Goal: Information Seeking & Learning: Learn about a topic

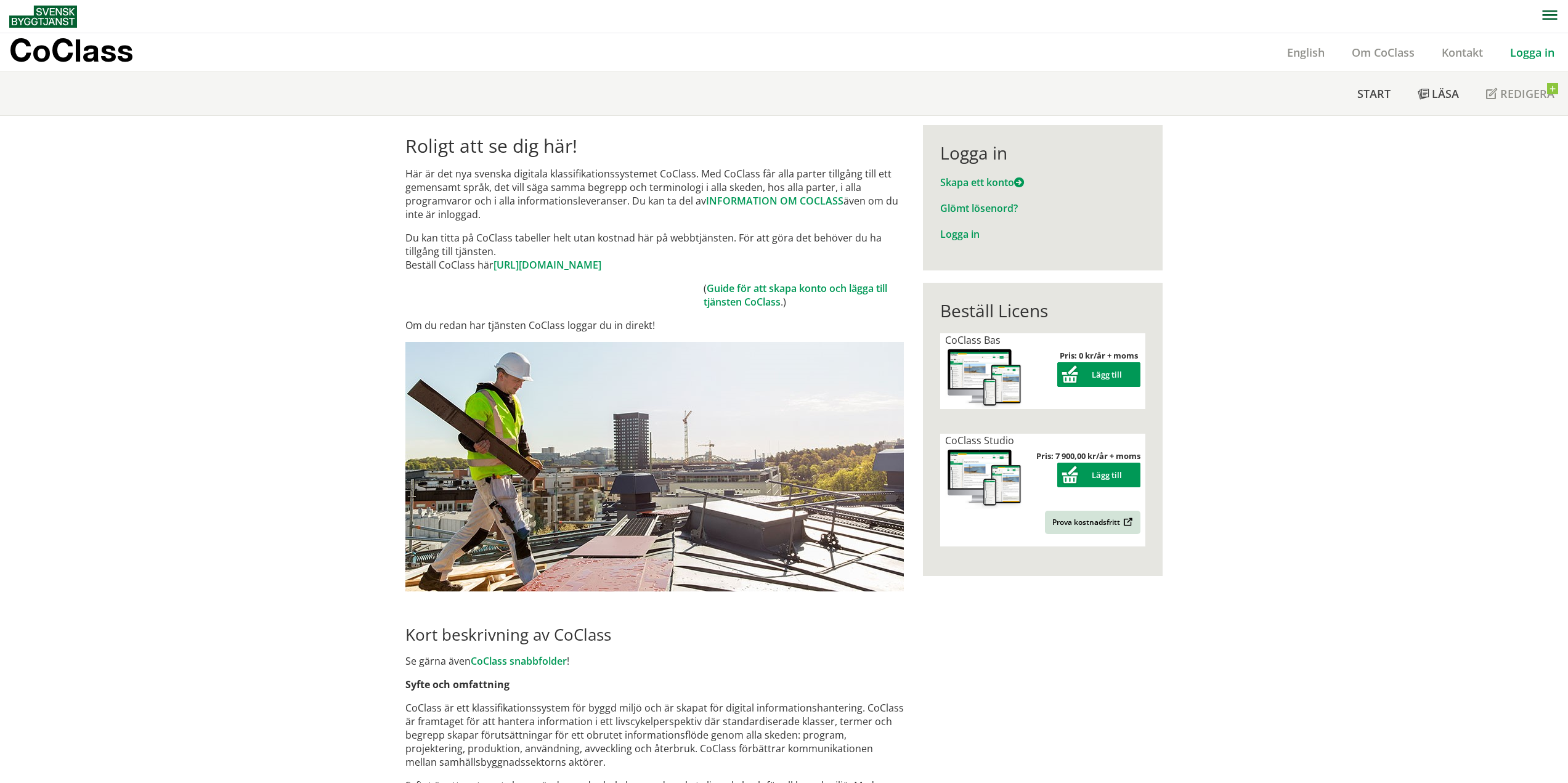
click at [1529, 53] on link "Logga in" at bounding box center [1532, 52] width 72 height 15
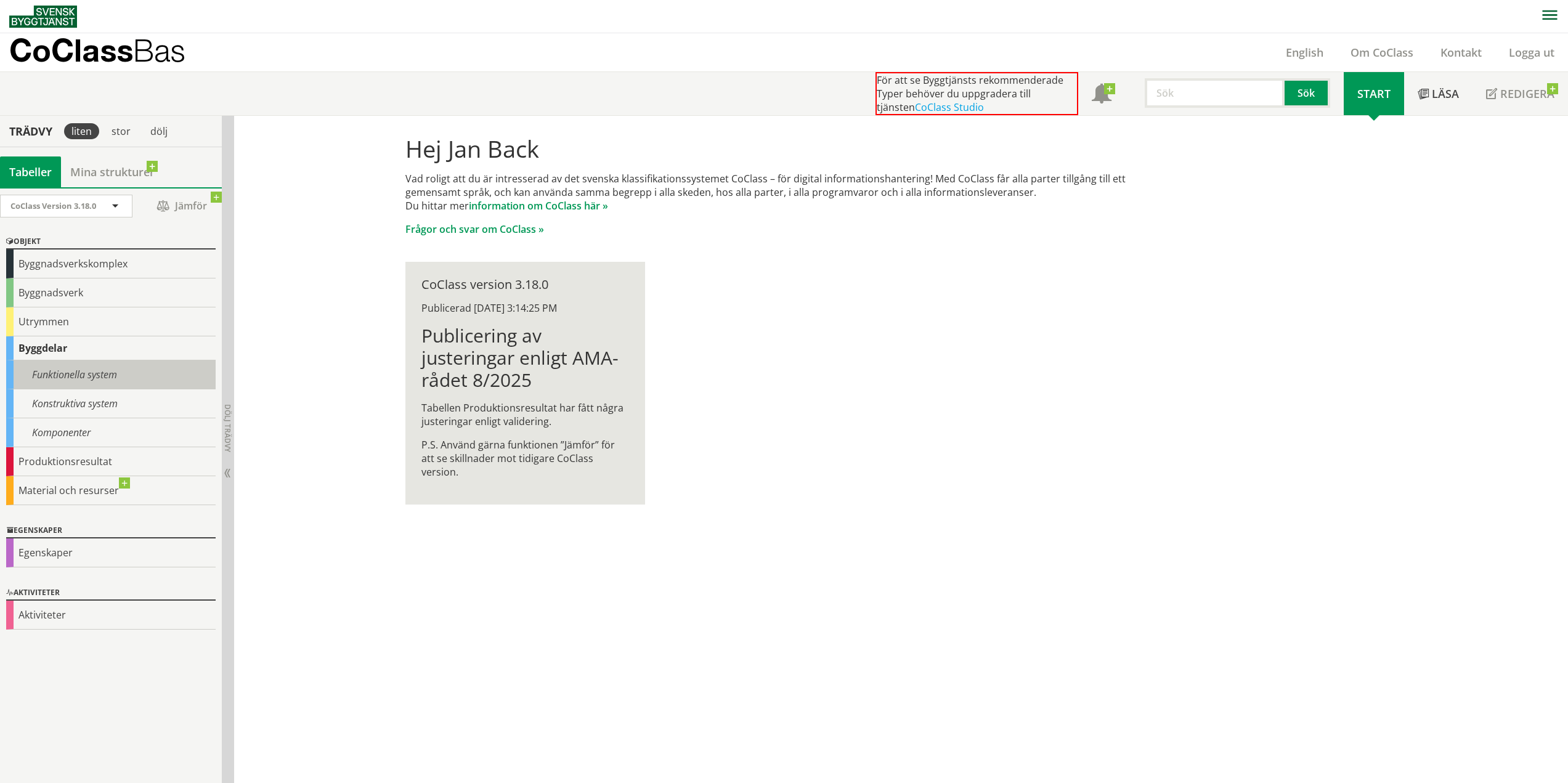
click at [88, 374] on div "Funktionella system" at bounding box center [111, 374] width 209 height 29
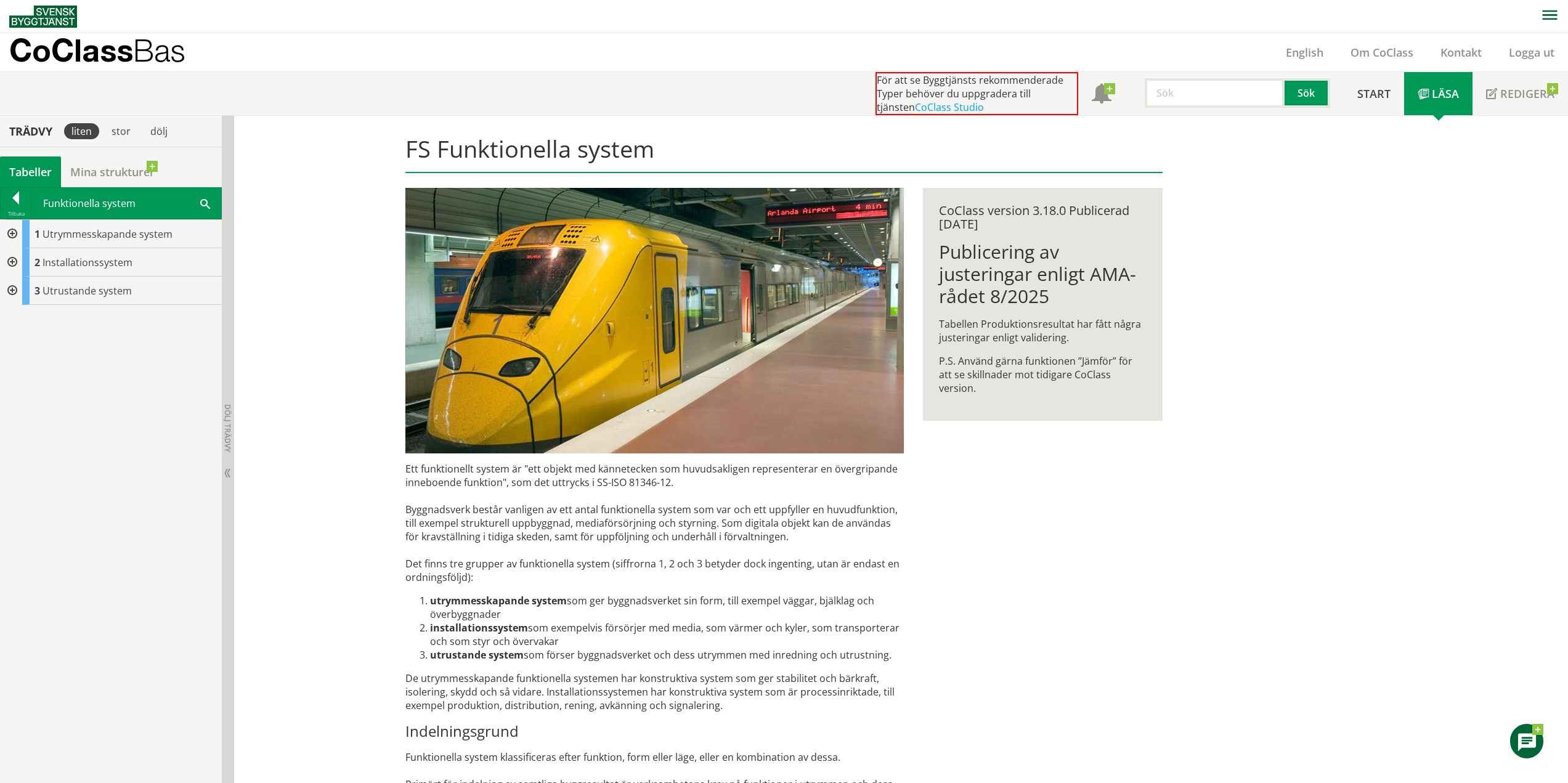
click at [17, 291] on div at bounding box center [11, 291] width 22 height 28
click at [66, 353] on span "Trafikanordningar" at bounding box center [94, 347] width 84 height 14
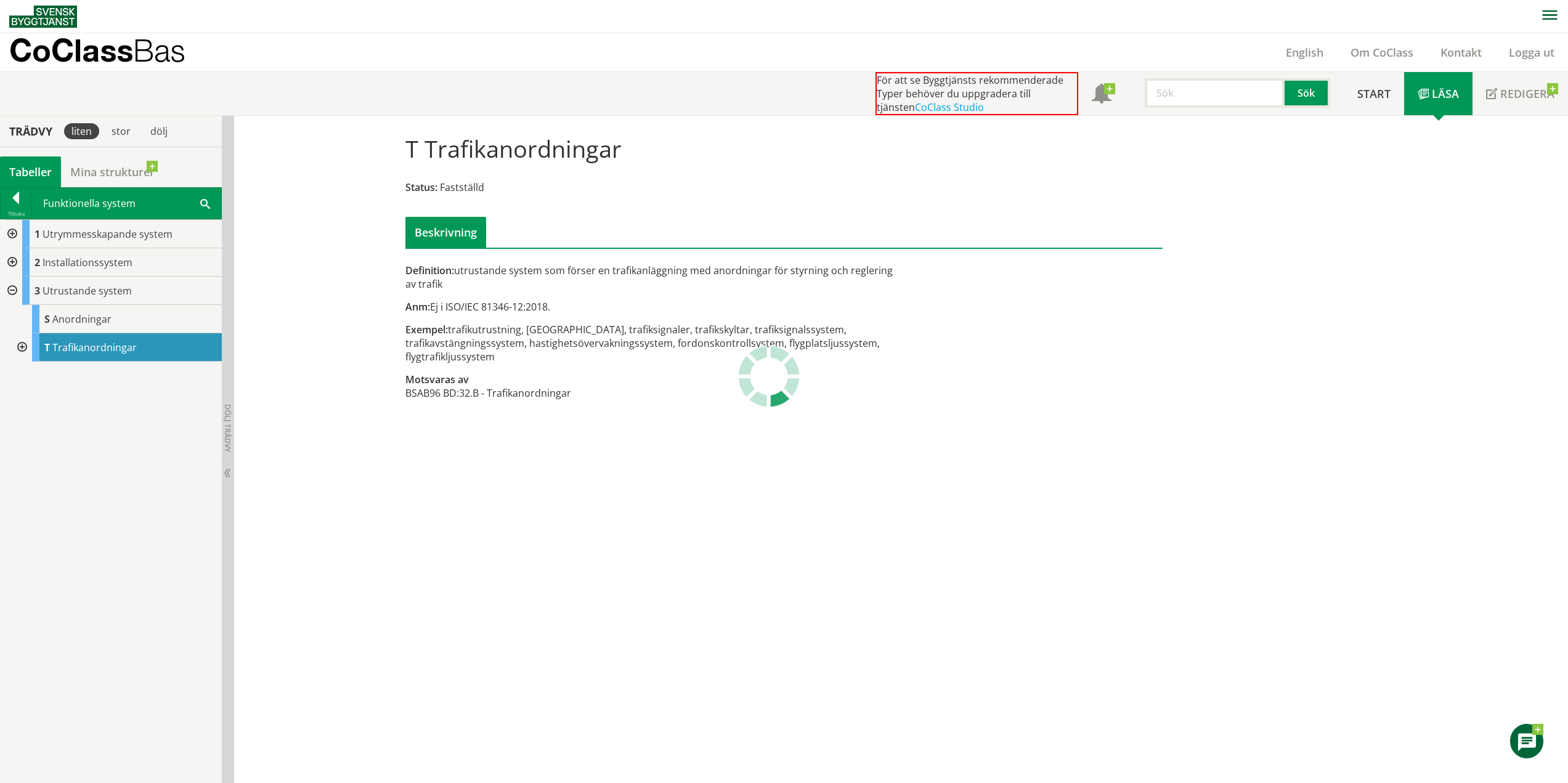
click at [19, 343] on div at bounding box center [21, 347] width 22 height 28
click at [17, 204] on div at bounding box center [16, 200] width 31 height 17
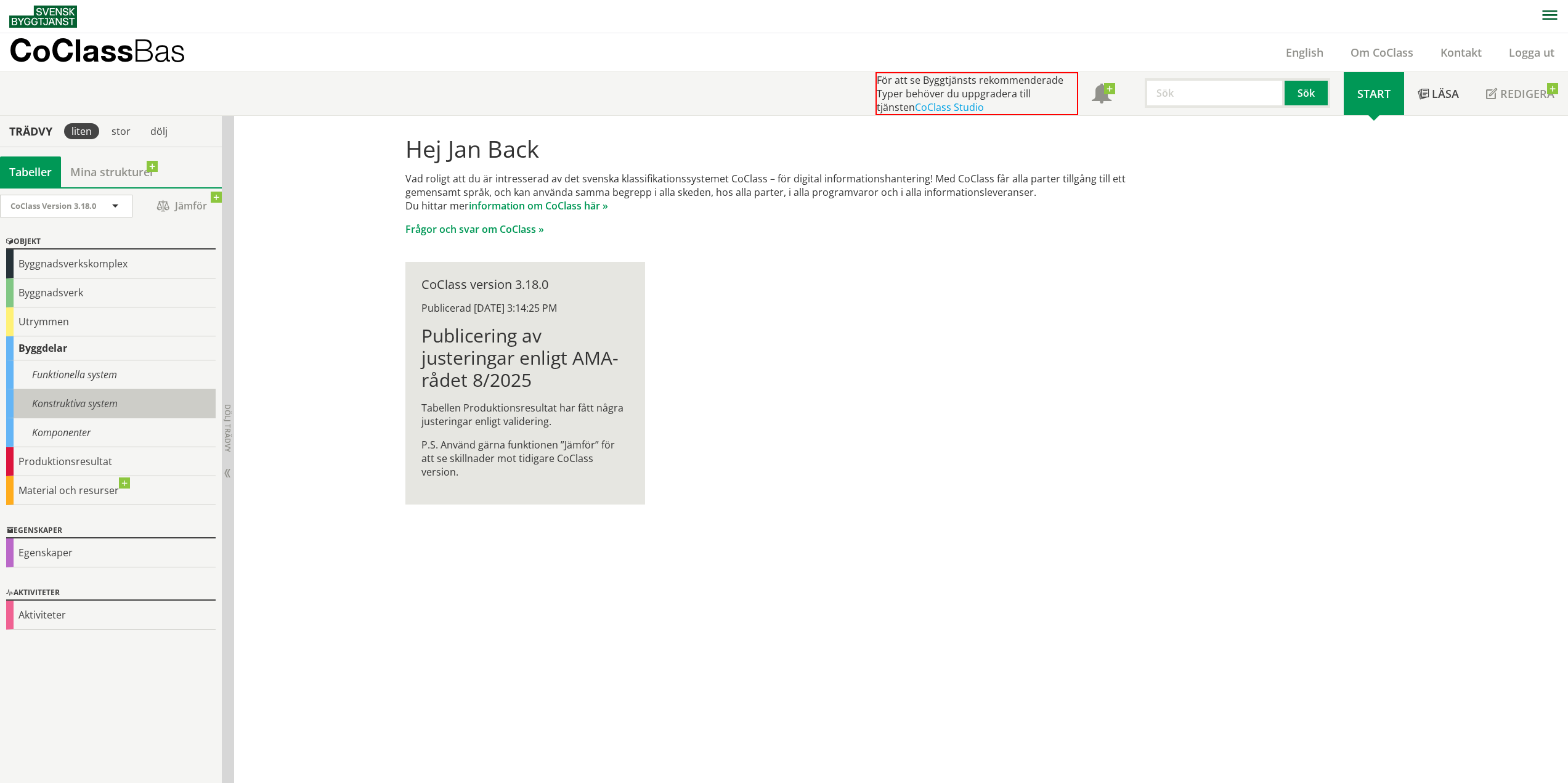
click at [79, 405] on div "Konstruktiva system" at bounding box center [111, 403] width 209 height 29
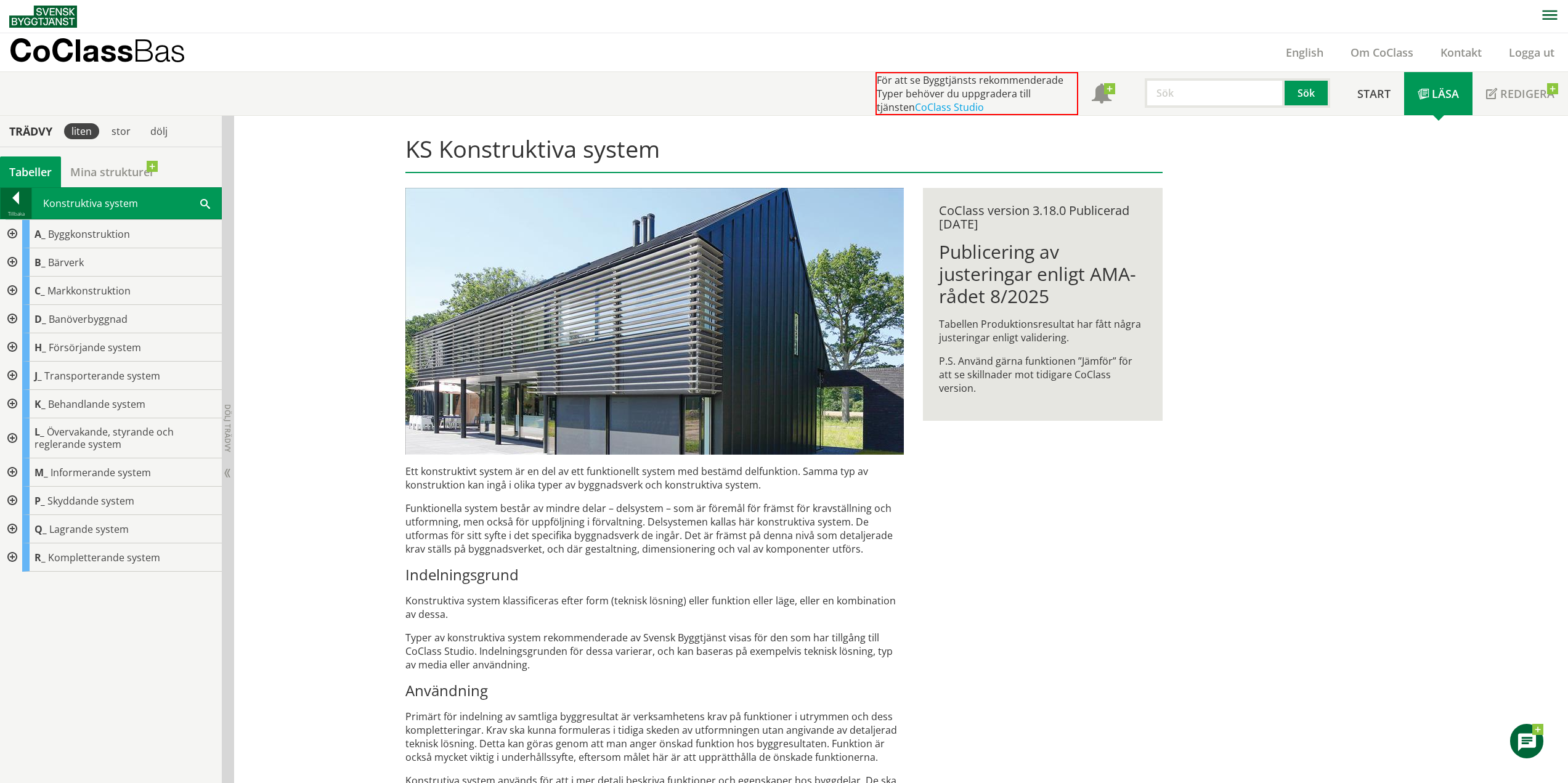
click at [19, 194] on div at bounding box center [16, 200] width 31 height 17
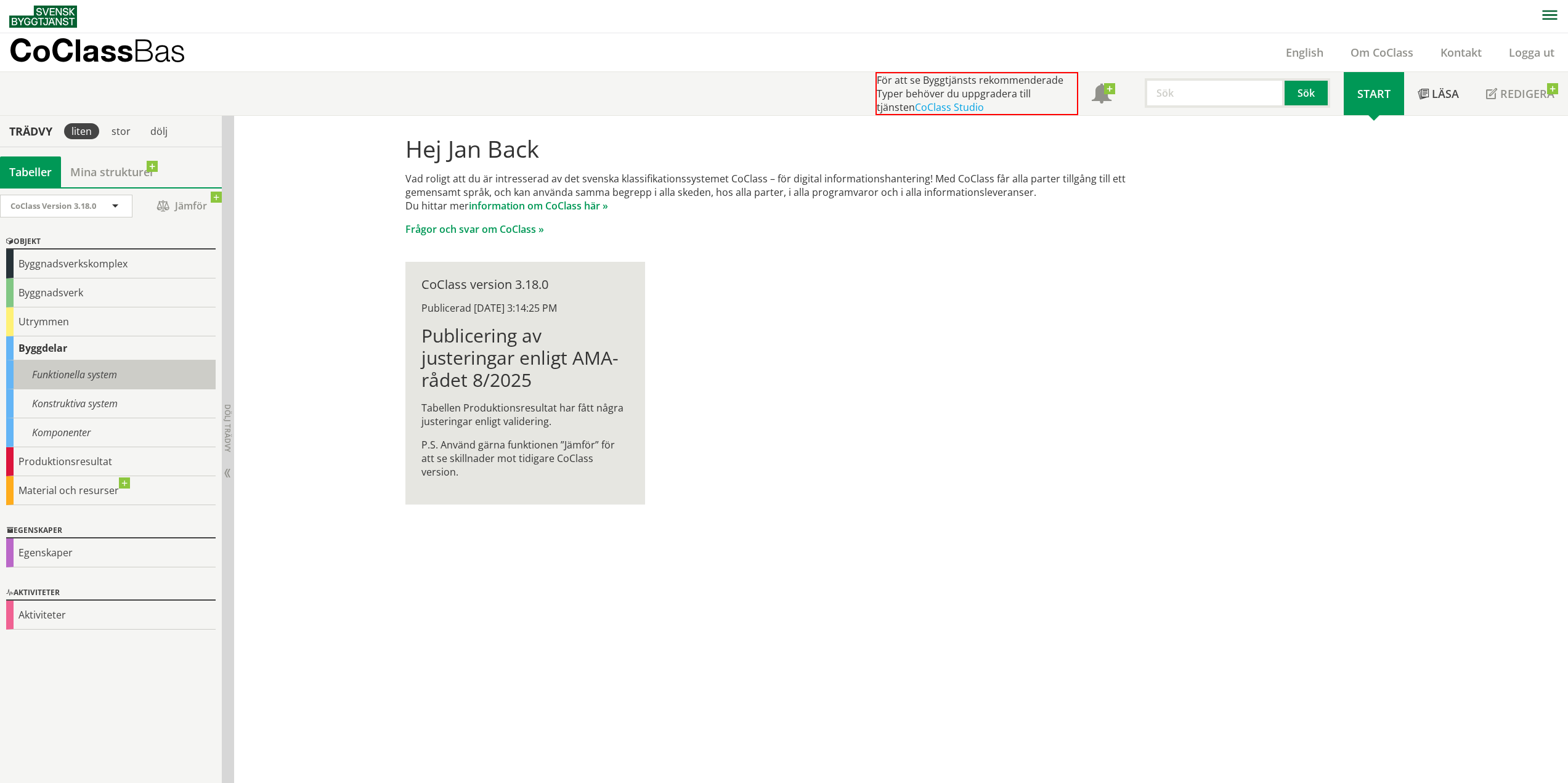
click at [70, 378] on div "Funktionella system" at bounding box center [111, 374] width 209 height 29
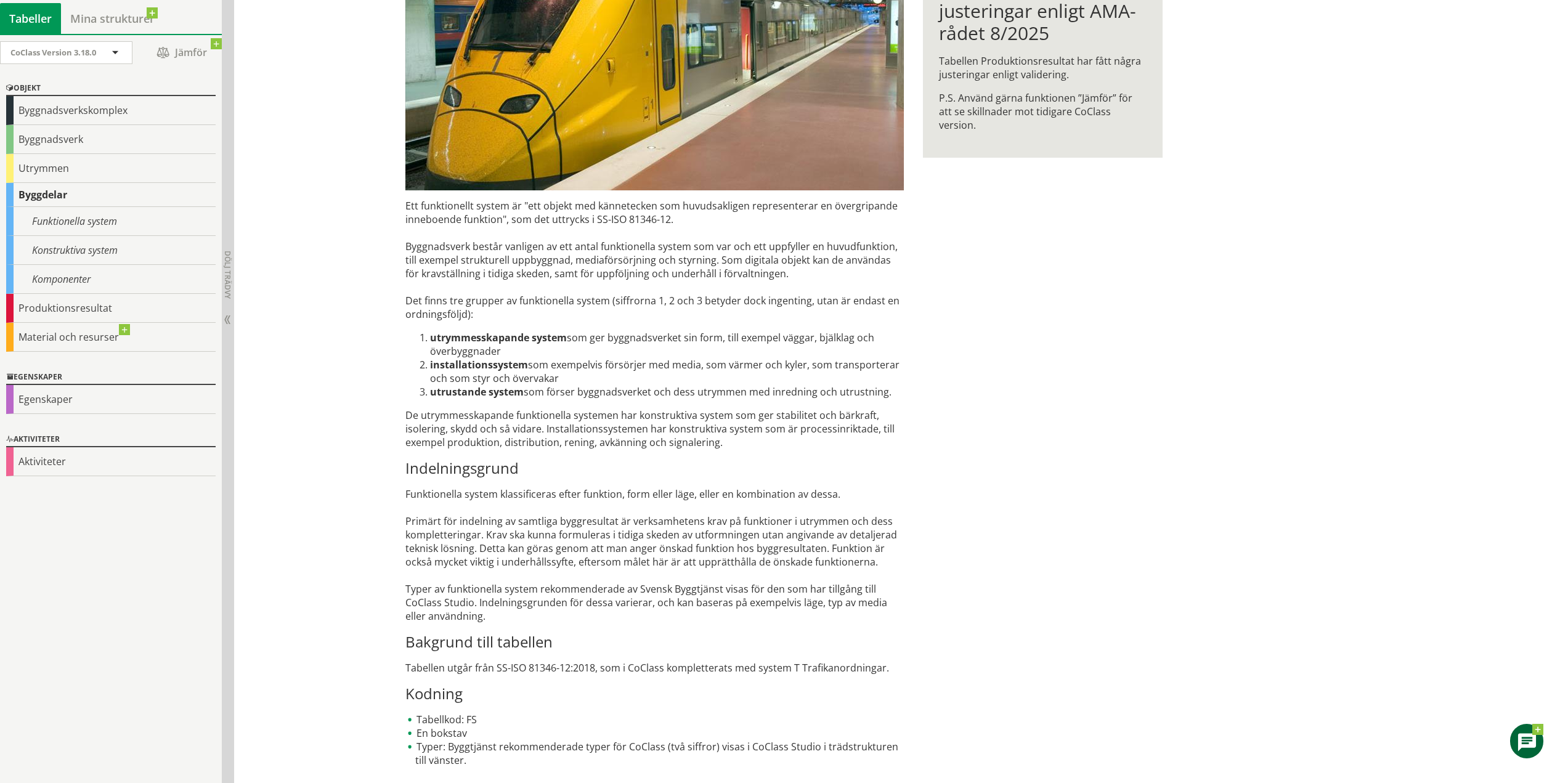
scroll to position [17, 0]
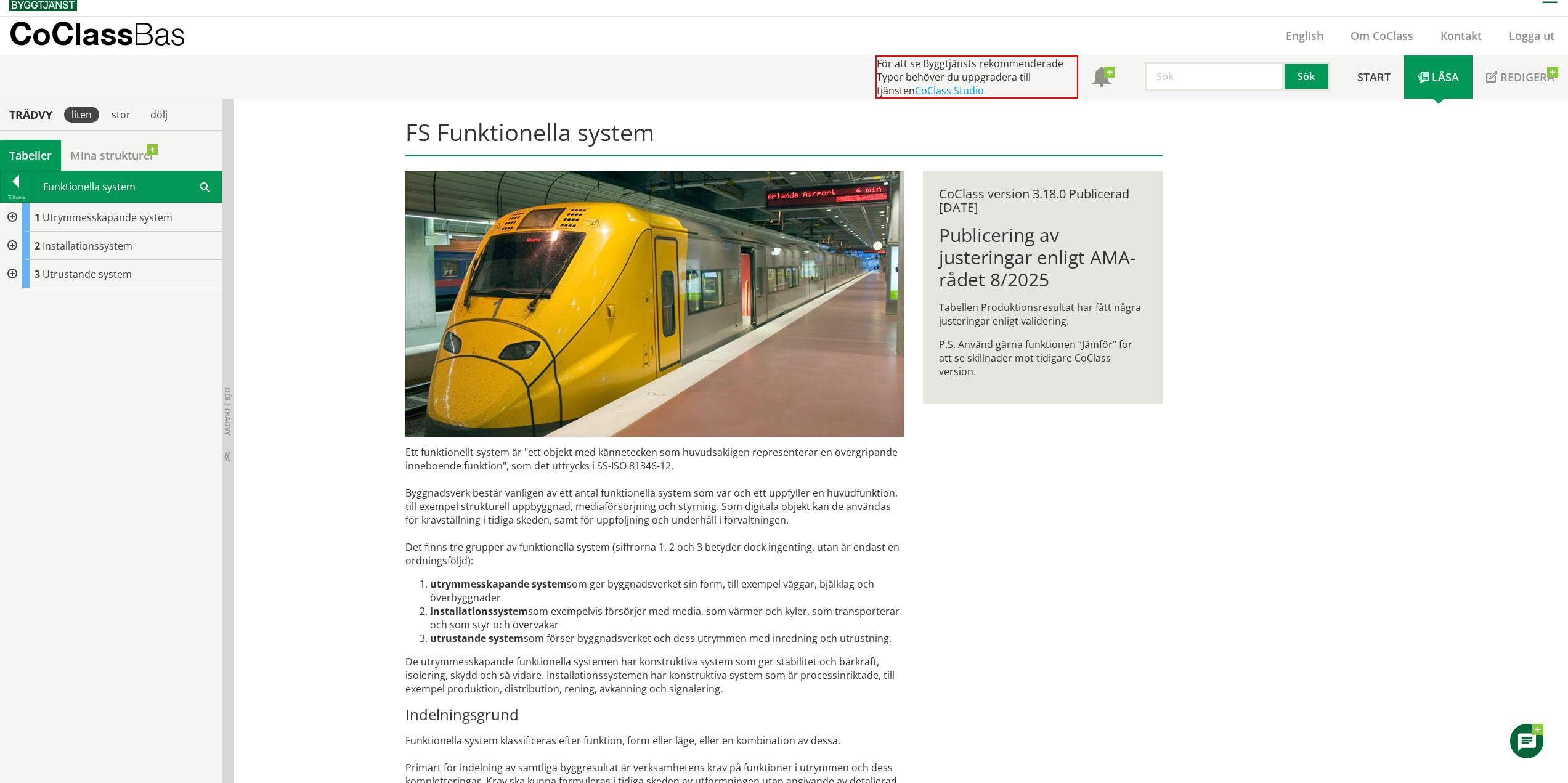
click at [17, 221] on div at bounding box center [11, 217] width 22 height 28
click at [14, 361] on div at bounding box center [11, 359] width 22 height 28
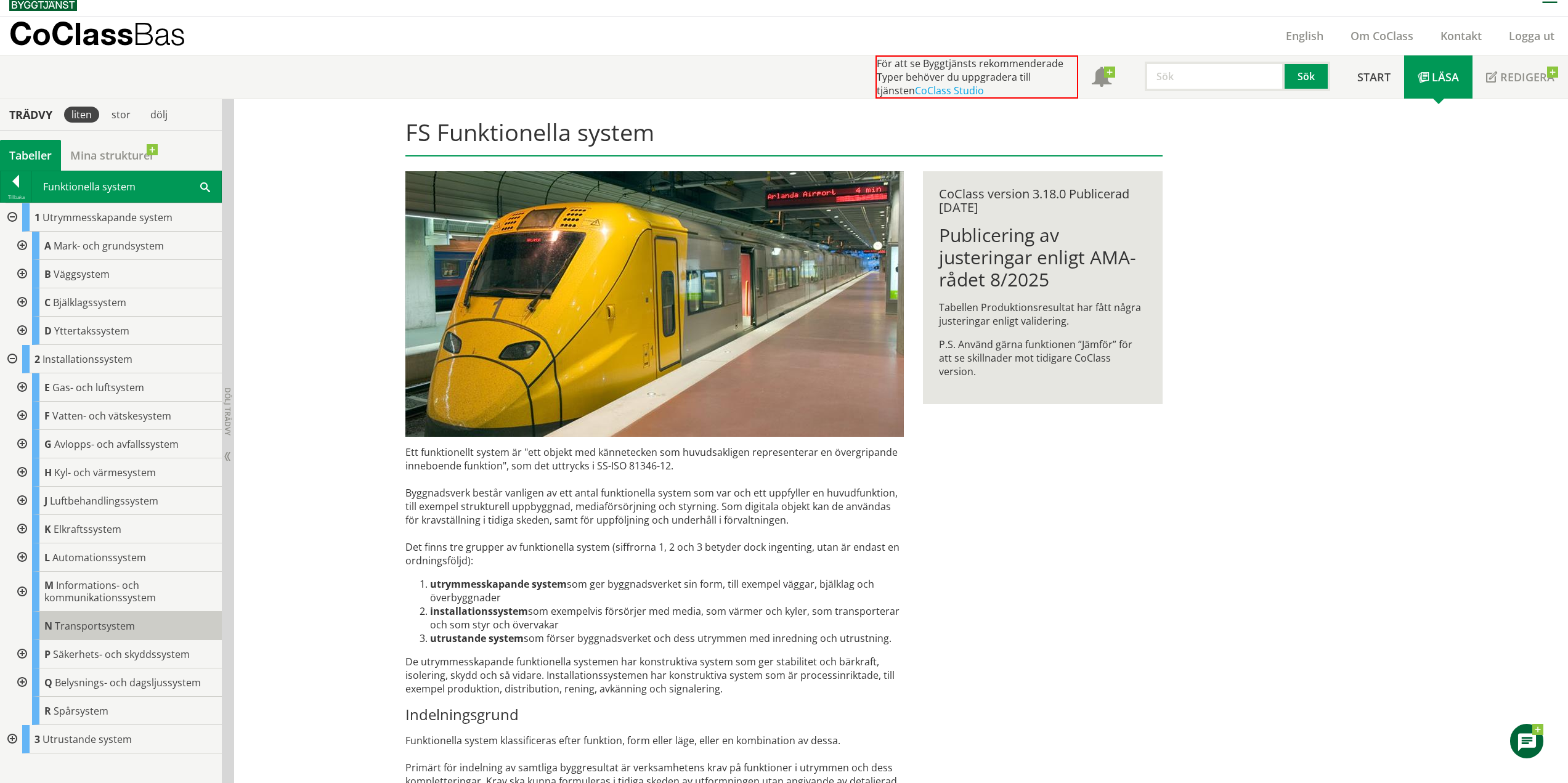
click at [93, 631] on span "Transportsystem" at bounding box center [95, 626] width 80 height 14
